Goal: Task Accomplishment & Management: Complete application form

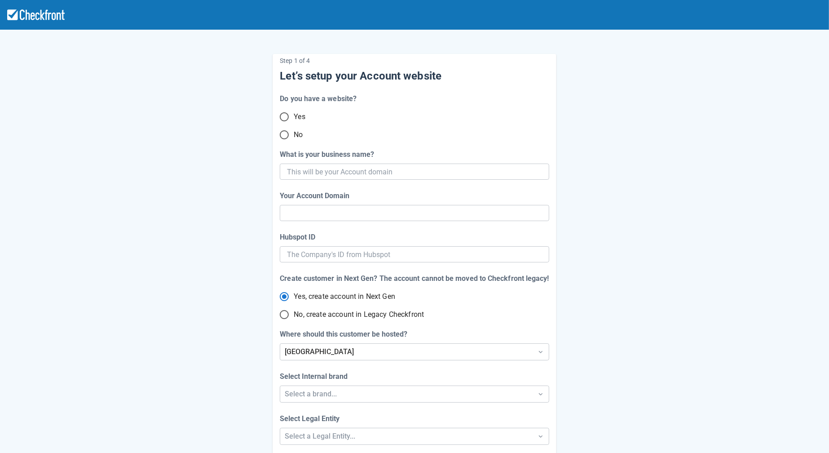
click at [287, 140] on input "No" at bounding box center [284, 134] width 19 height 19
radio input "true"
click at [331, 176] on input "What is your business name?" at bounding box center [413, 171] width 253 height 16
paste input "gpy-20251009t0920"
type input "gpy-20251009t0920"
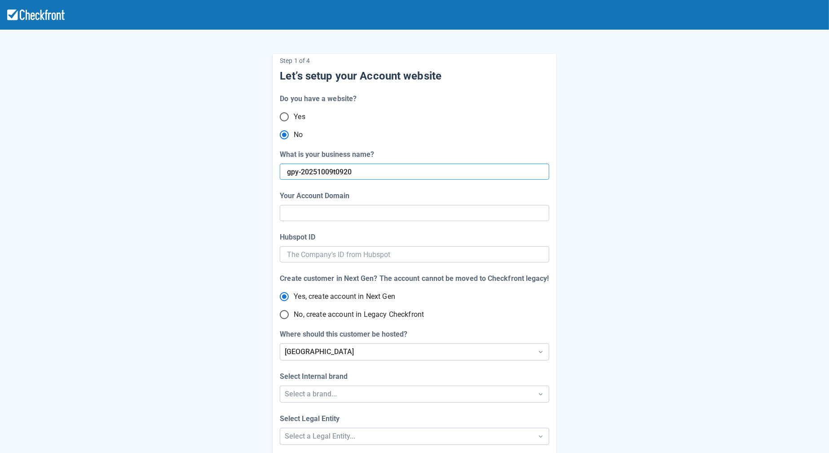
type input "gpy-20251009-t-0920"
radio input "true"
radio input "false"
type input "gpy-20251009t0920"
click at [285, 314] on input "No, create account in Legacy Checkfront" at bounding box center [284, 314] width 19 height 19
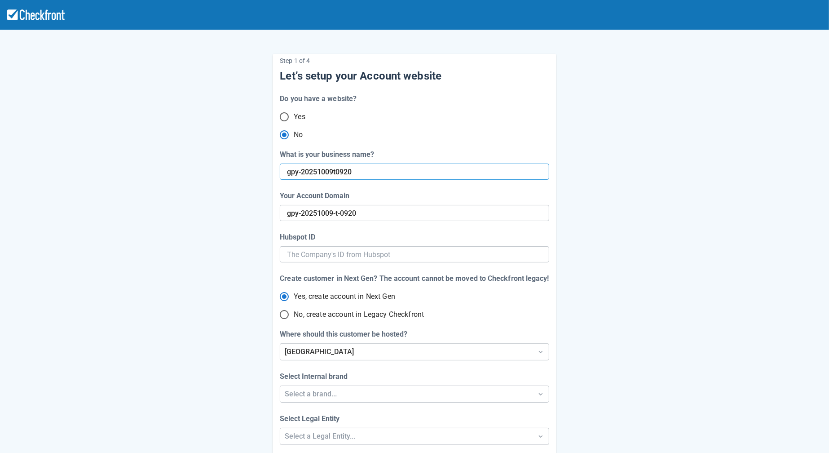
radio input "true"
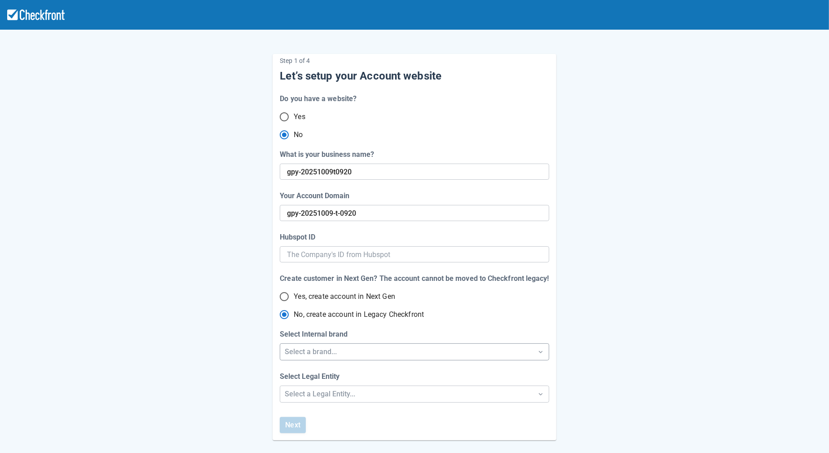
radio input "true"
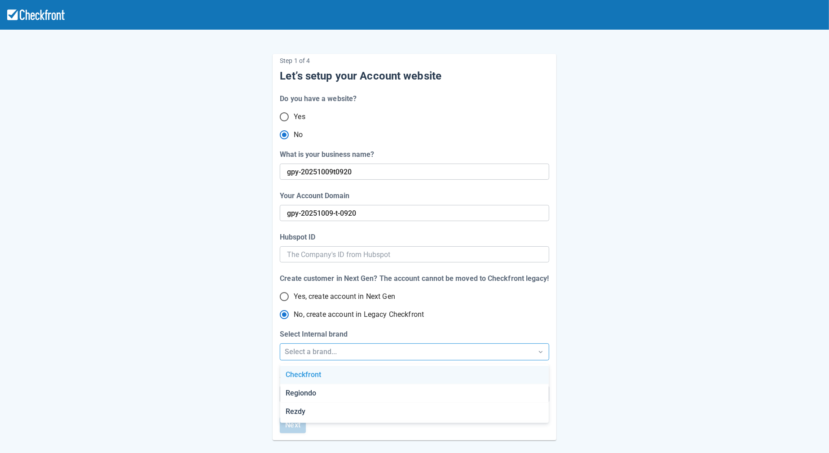
click at [300, 349] on div "Select a brand..." at bounding box center [406, 351] width 243 height 11
click at [303, 377] on div "Checkfront" at bounding box center [414, 375] width 269 height 18
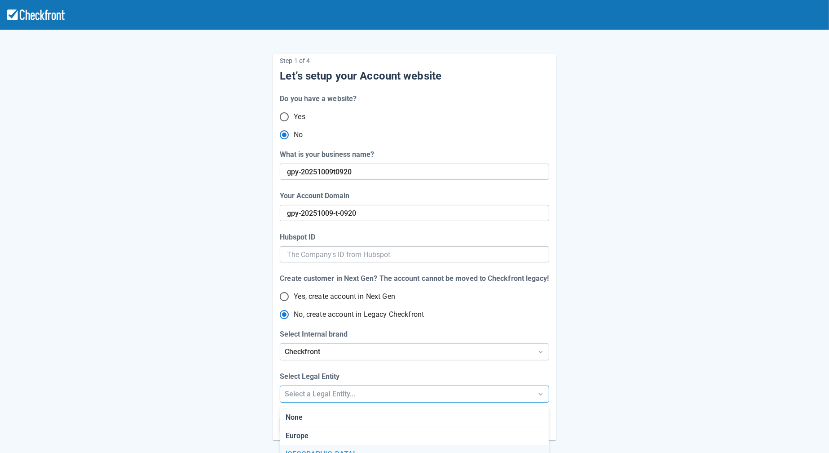
scroll to position [53, 0]
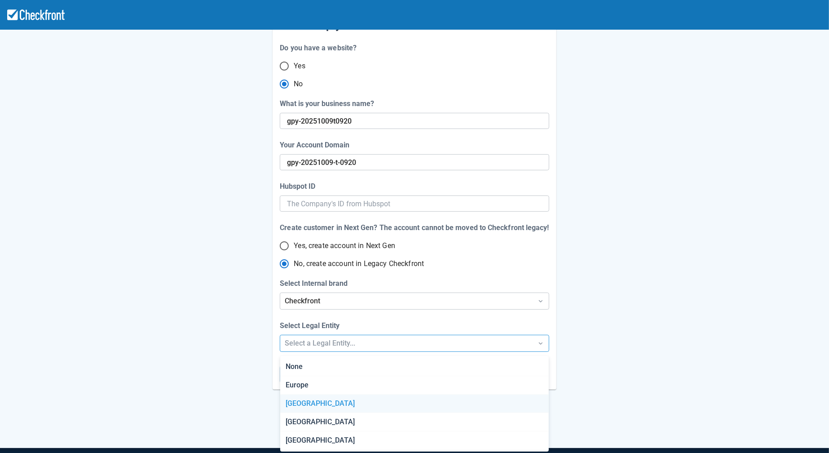
click at [304, 401] on div "Step 1 of 4 Let’s setup your Account website Do you have a website? Yes No What…" at bounding box center [414, 225] width 829 height 552
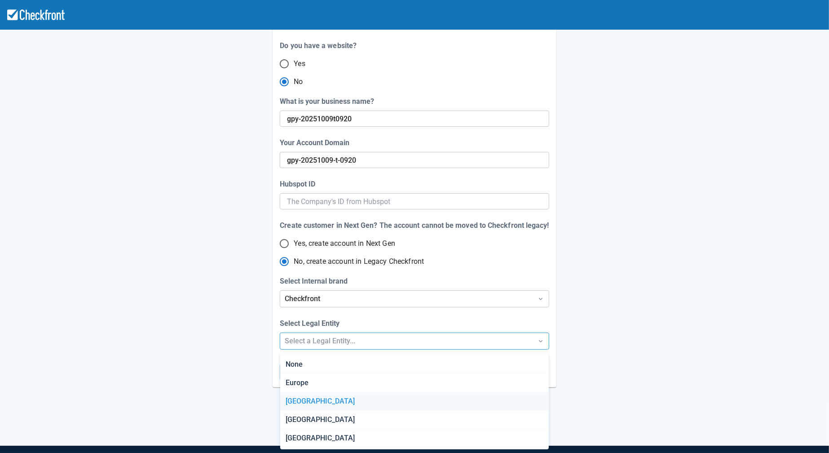
click at [304, 401] on div "[GEOGRAPHIC_DATA]" at bounding box center [414, 401] width 269 height 18
radio input "false"
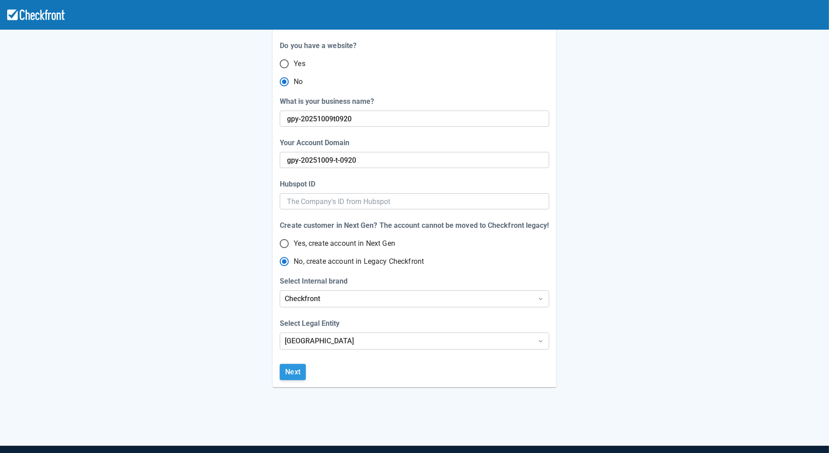
click at [299, 375] on button "Next" at bounding box center [293, 372] width 26 height 16
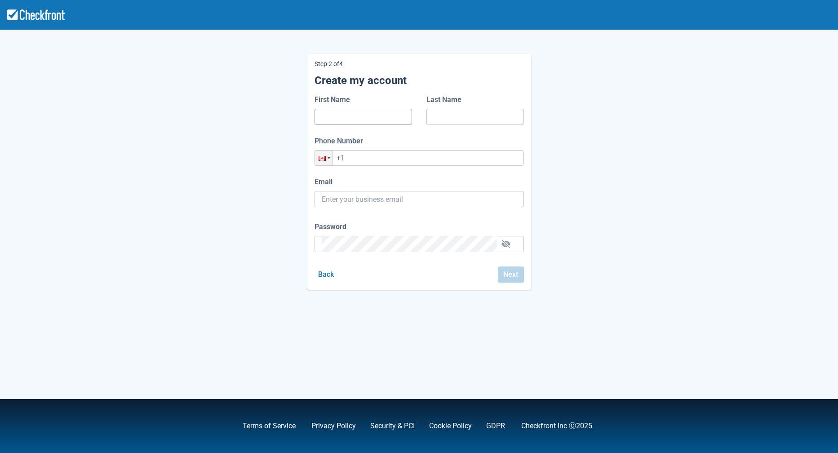
click at [351, 115] on input "First Name" at bounding box center [363, 117] width 83 height 16
type input "dafd"
click at [438, 120] on input "Last Name" at bounding box center [474, 117] width 83 height 16
type input "adfd"
click at [419, 154] on input "+1" at bounding box center [418, 158] width 209 height 16
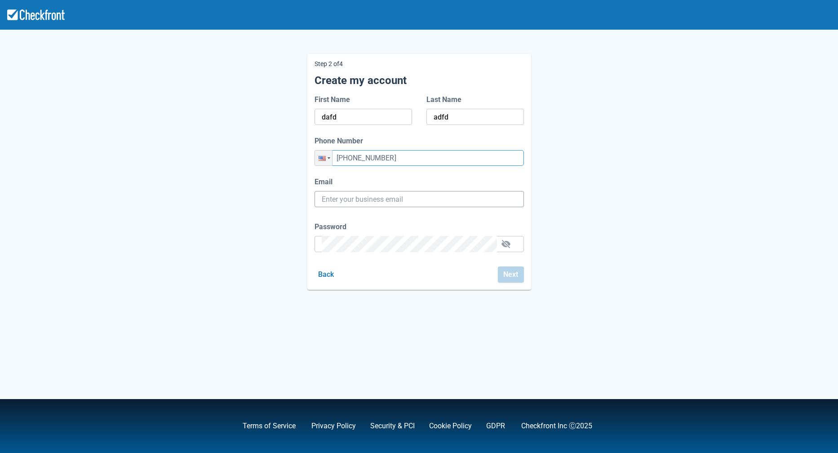
type input "[PHONE_NUMBER]"
click at [405, 197] on input "Email" at bounding box center [419, 199] width 195 height 16
paste input "[EMAIL_ADDRESS][DOMAIN_NAME]"
type input "[EMAIL_ADDRESS][DOMAIN_NAME]"
click at [388, 245] on div "Password" at bounding box center [418, 236] width 209 height 31
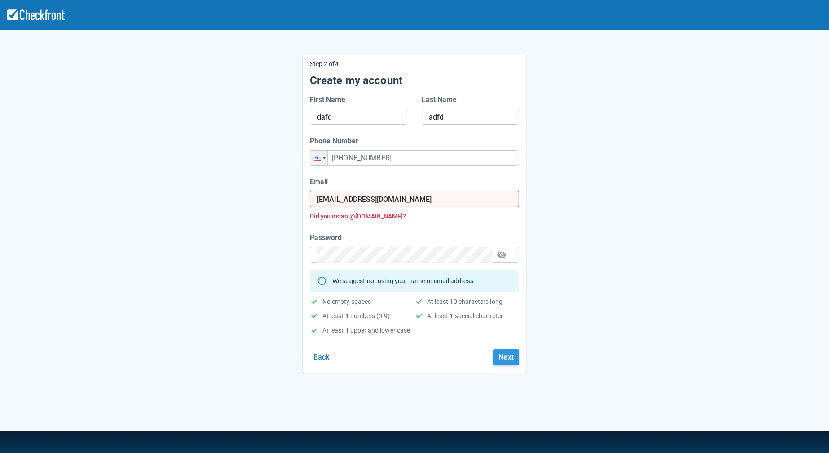
click at [497, 357] on button "Next" at bounding box center [506, 357] width 26 height 16
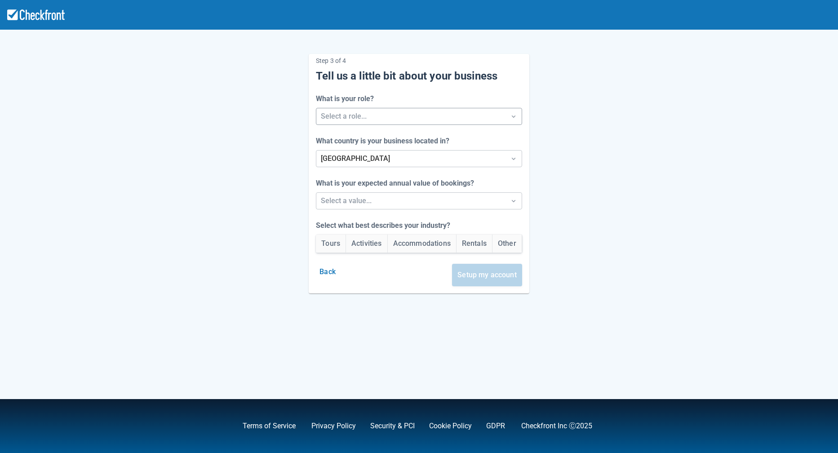
click at [402, 113] on div at bounding box center [411, 116] width 180 height 13
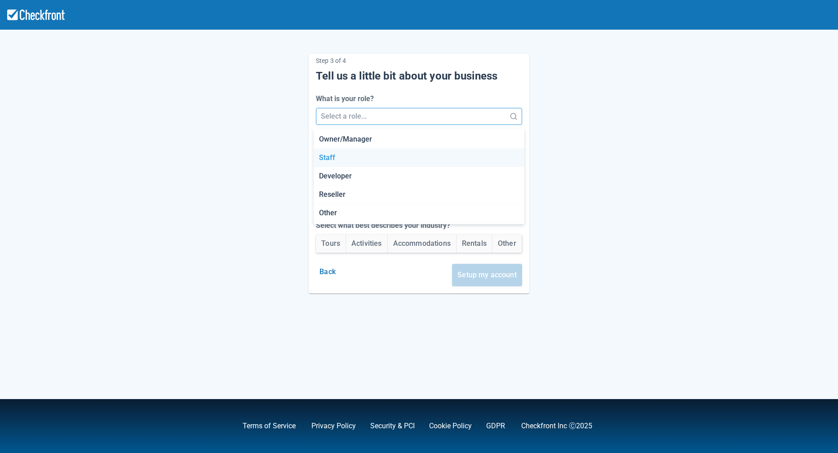
click at [384, 159] on div "Staff" at bounding box center [418, 158] width 211 height 18
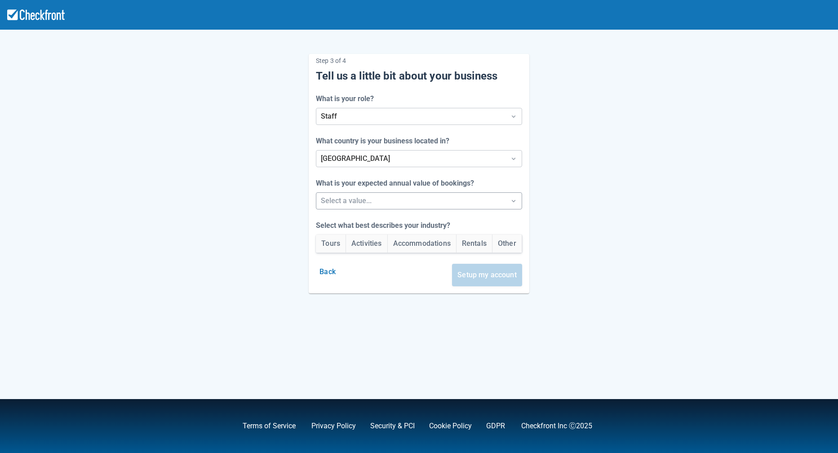
click at [382, 202] on div at bounding box center [411, 200] width 180 height 13
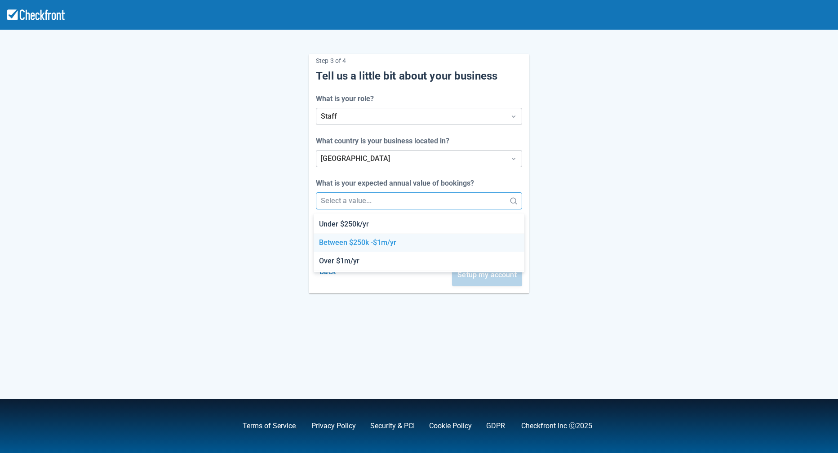
click at [366, 242] on div "Between $250k -$1m/yr" at bounding box center [418, 243] width 211 height 18
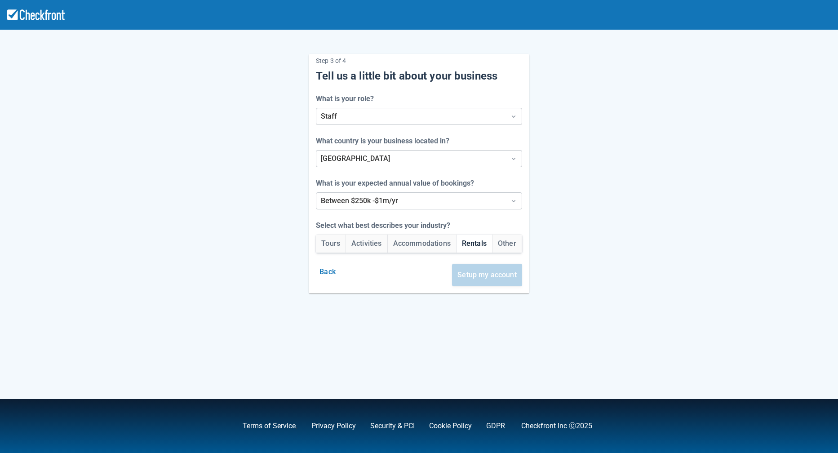
click at [472, 241] on button "Rentals" at bounding box center [473, 243] width 35 height 18
click at [483, 275] on button "Setup my account" at bounding box center [487, 275] width 70 height 22
